Goal: Information Seeking & Learning: Learn about a topic

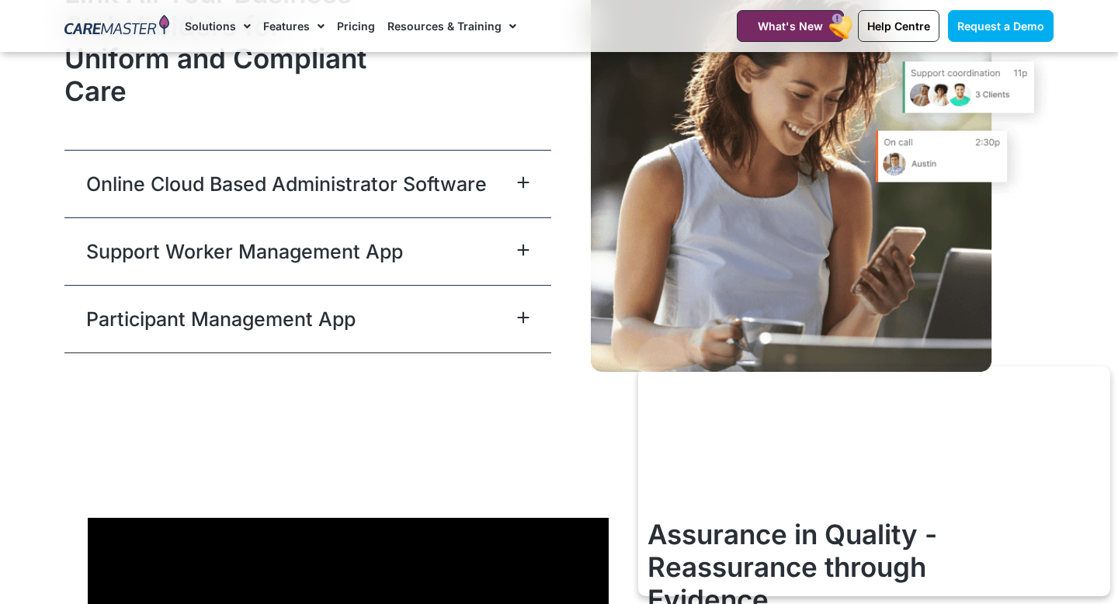
scroll to position [3912, 0]
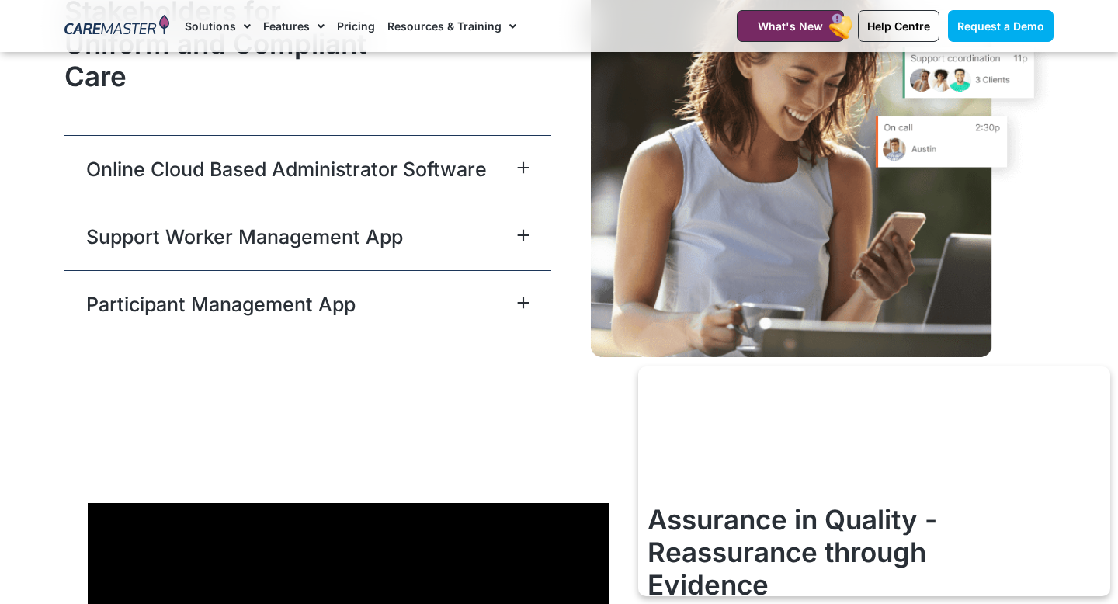
click at [523, 231] on icon at bounding box center [524, 236] width 10 height 10
click at [521, 300] on icon at bounding box center [523, 303] width 12 height 12
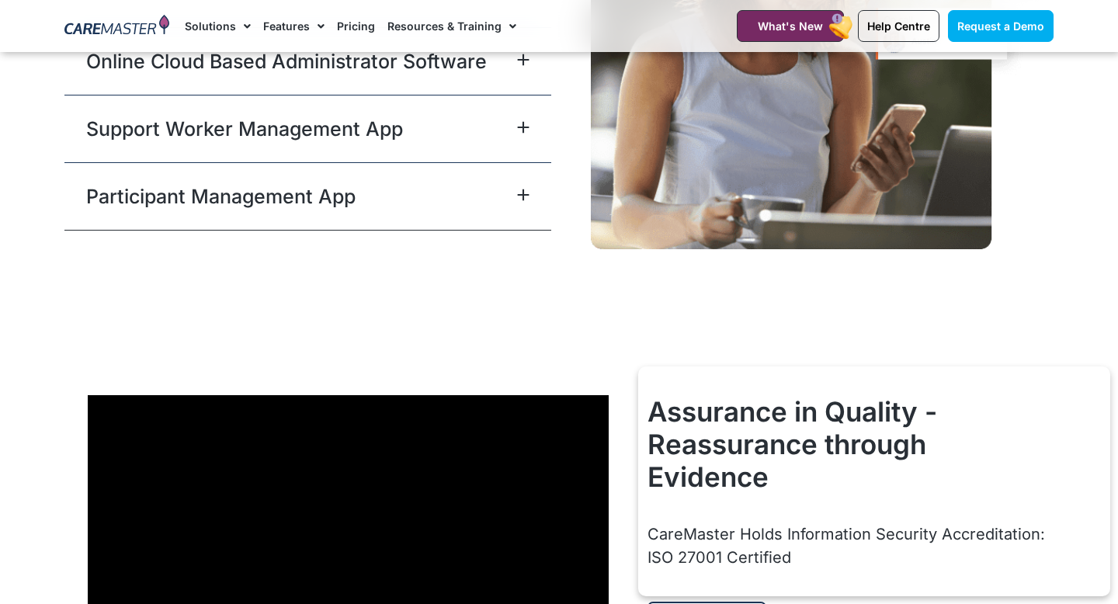
scroll to position [3965, 0]
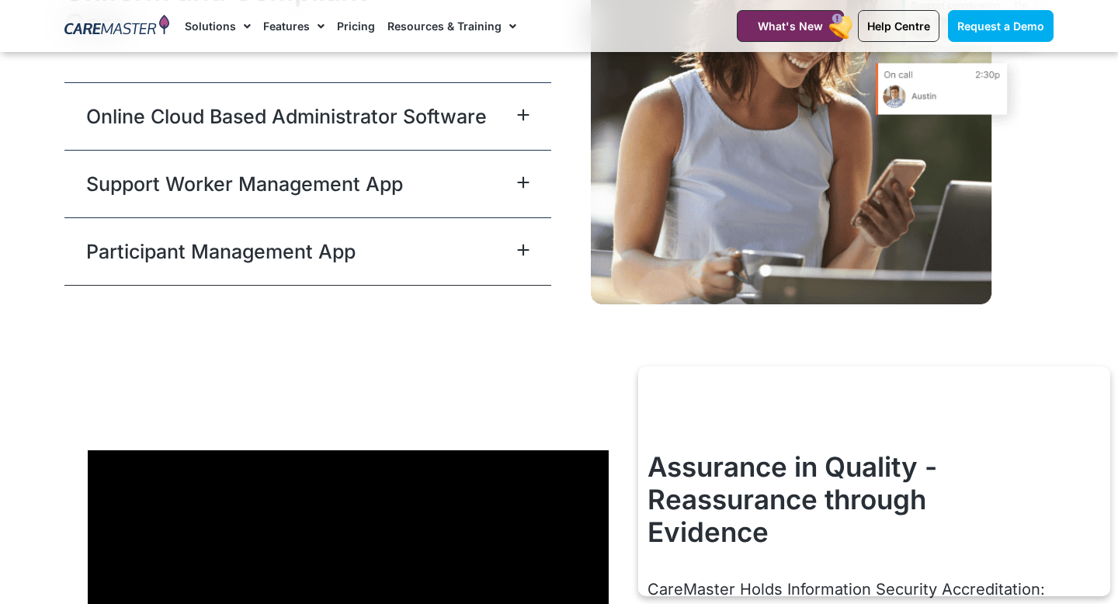
click at [527, 244] on icon at bounding box center [523, 250] width 12 height 12
click at [486, 182] on div "Support Worker Management App" at bounding box center [307, 184] width 487 height 68
click at [262, 198] on div "Support Worker Management App" at bounding box center [307, 184] width 487 height 68
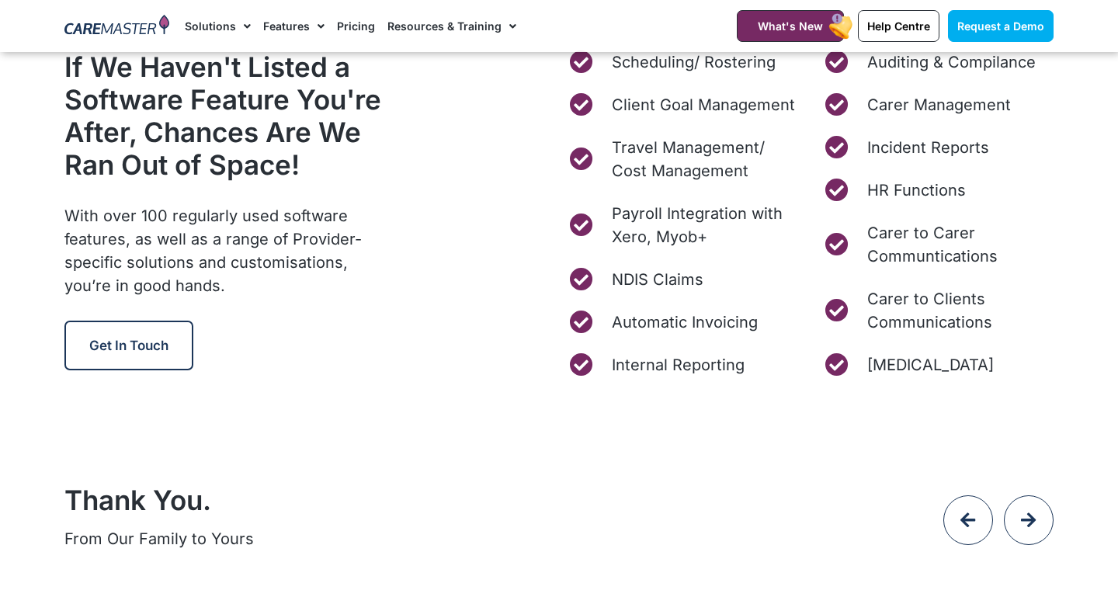
scroll to position [5869, 0]
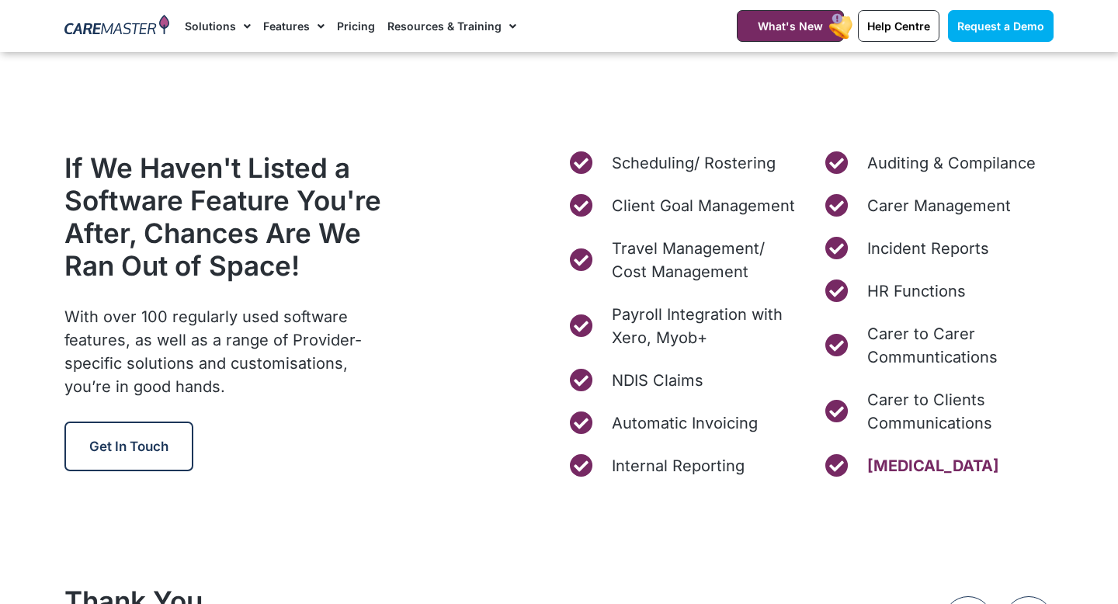
click at [933, 478] on span "[MEDICAL_DATA]" at bounding box center [932, 465] width 136 height 23
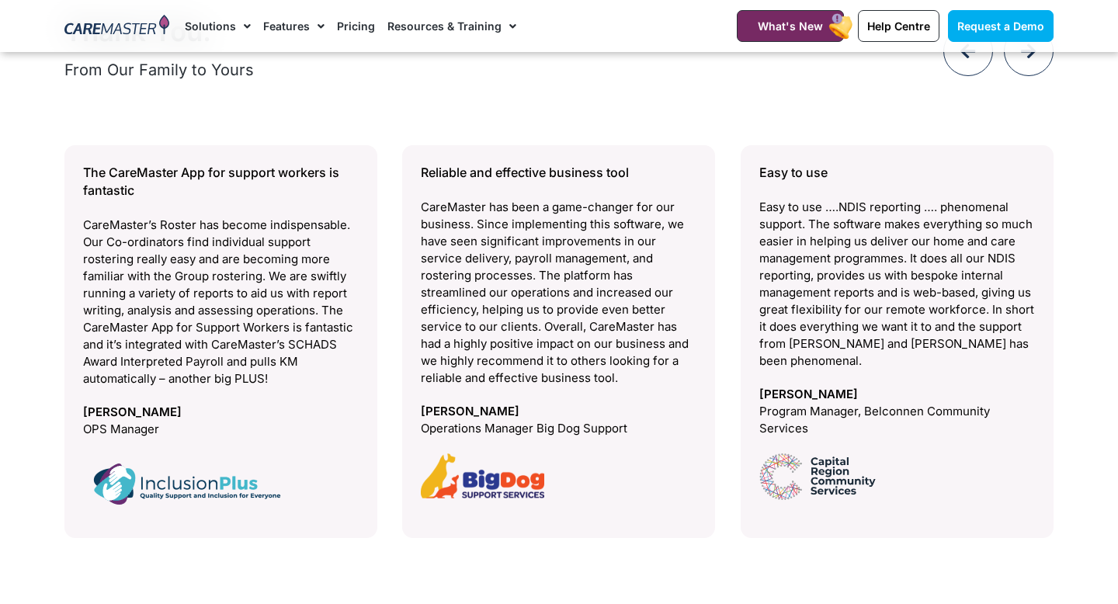
scroll to position [6444, 0]
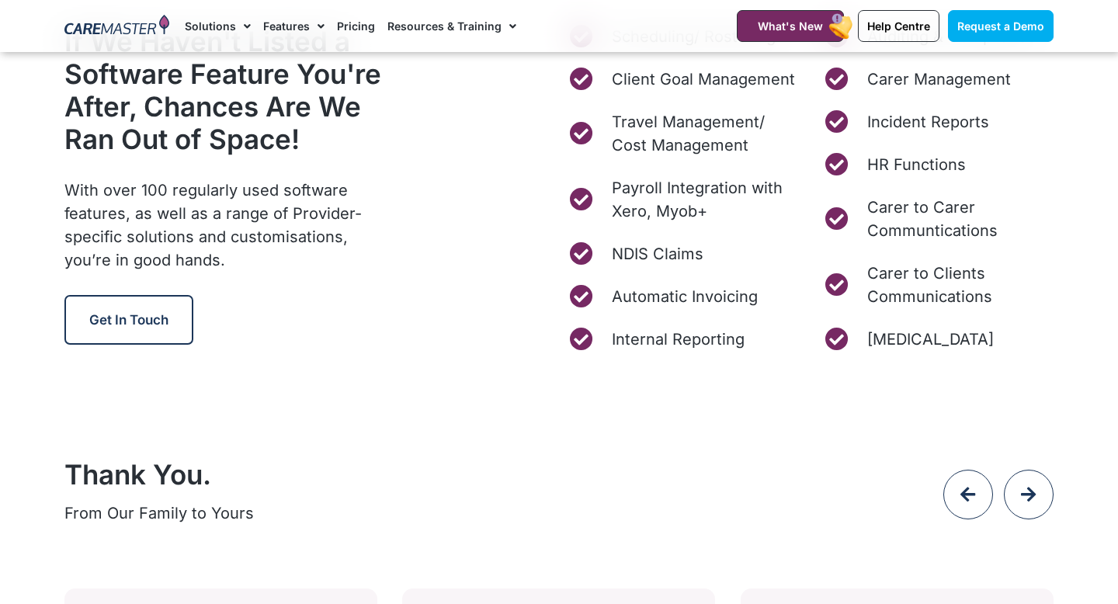
scroll to position [5852, 0]
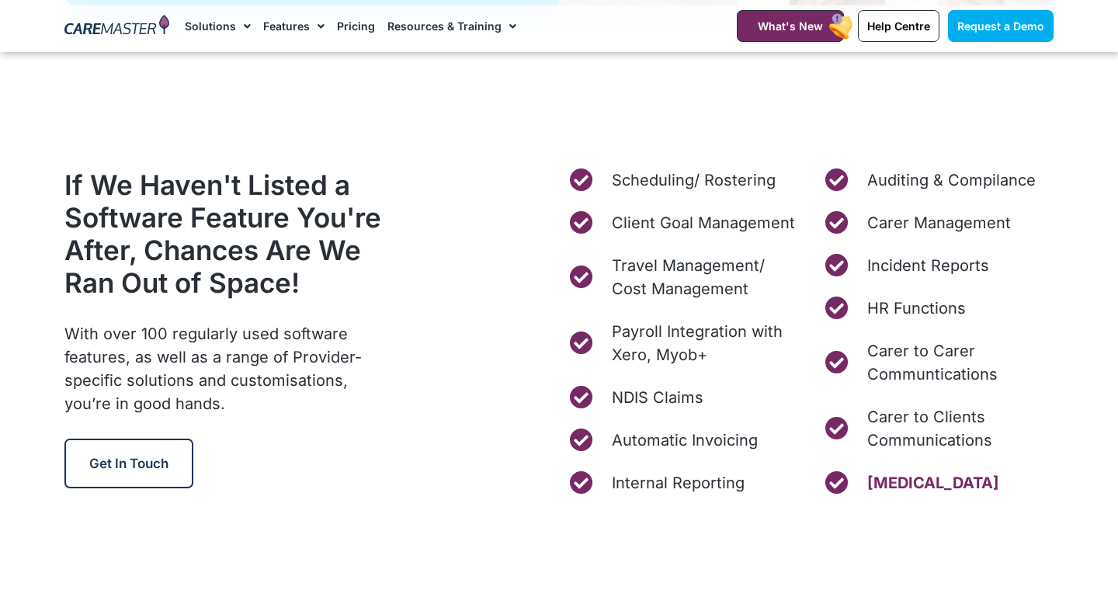
click at [900, 491] on span "[MEDICAL_DATA]" at bounding box center [932, 482] width 136 height 23
